Goal: Navigation & Orientation: Understand site structure

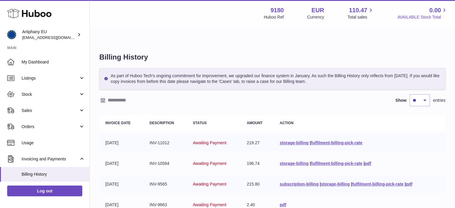
click at [438, 10] on span "0.00" at bounding box center [436, 10] width 12 height 8
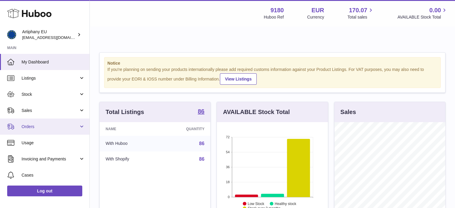
scroll to position [48, 0]
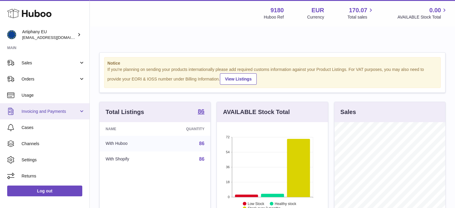
click at [83, 110] on link "Invoicing and Payments" at bounding box center [45, 111] width 90 height 16
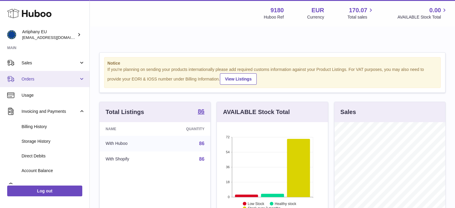
click at [81, 77] on link "Orders" at bounding box center [45, 79] width 90 height 16
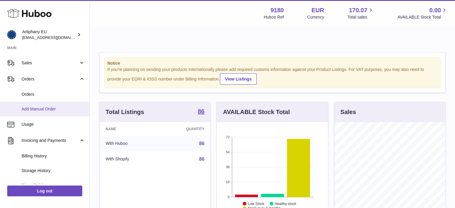
click at [68, 107] on span "Add Manual Order" at bounding box center [53, 109] width 63 height 6
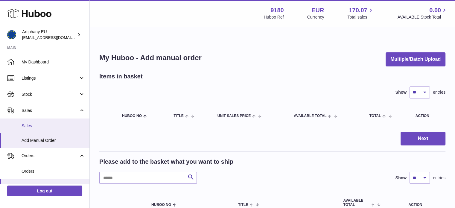
click at [24, 122] on link "Sales" at bounding box center [45, 126] width 90 height 15
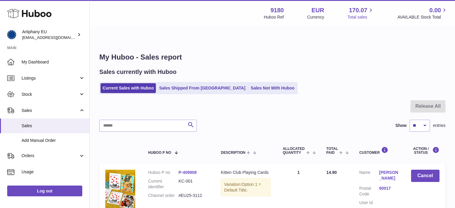
click at [358, 13] on span "170.07" at bounding box center [358, 10] width 18 height 8
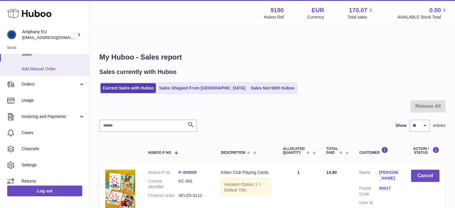
scroll to position [77, 0]
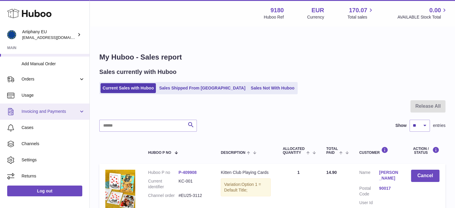
click at [53, 110] on span "Invoicing and Payments" at bounding box center [50, 112] width 57 height 6
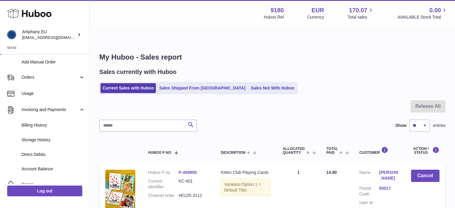
scroll to position [78, 0]
click at [71, 116] on link "Invoicing and Payments" at bounding box center [45, 110] width 90 height 16
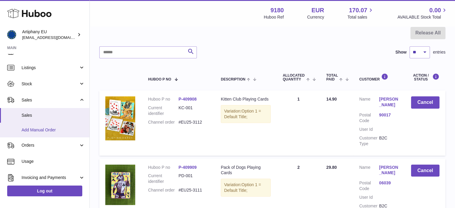
scroll to position [8, 0]
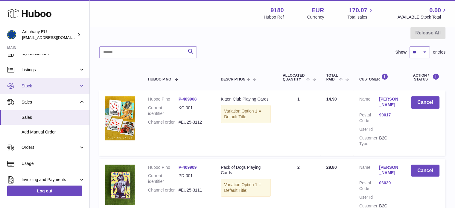
click at [66, 87] on span "Stock" at bounding box center [50, 86] width 57 height 6
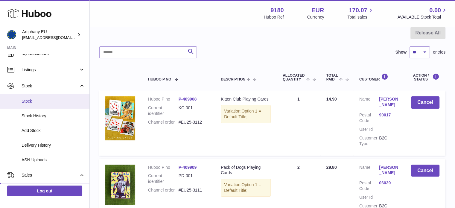
click at [49, 102] on span "Stock" at bounding box center [53, 102] width 63 height 6
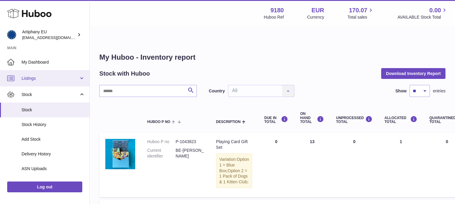
click at [62, 78] on span "Listings" at bounding box center [50, 78] width 57 height 6
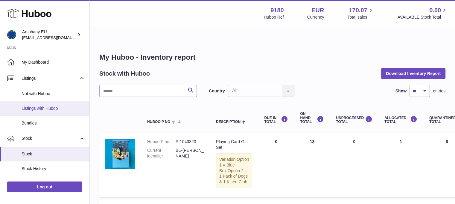
click at [66, 108] on span "Listings with Huboo" at bounding box center [53, 108] width 63 height 6
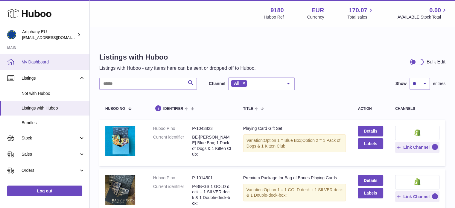
click at [34, 61] on span "My Dashboard" at bounding box center [53, 62] width 63 height 6
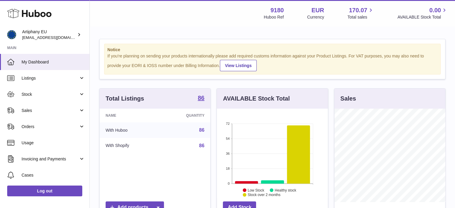
scroll to position [93, 111]
